Goal: Browse casually

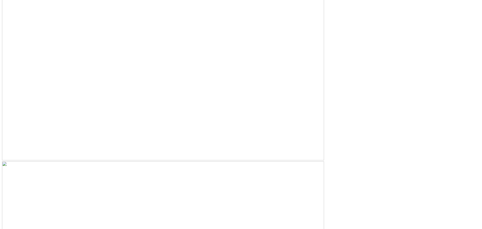
scroll to position [1681, 0]
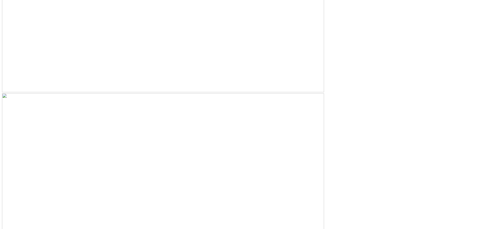
scroll to position [1832, 0]
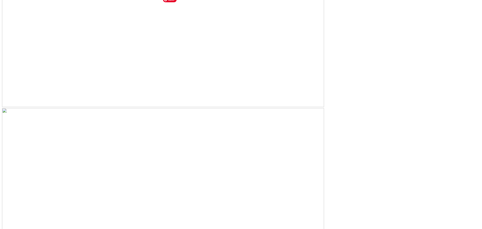
scroll to position [1707, 0]
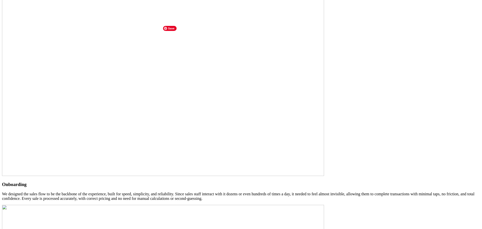
scroll to position [704, 0]
